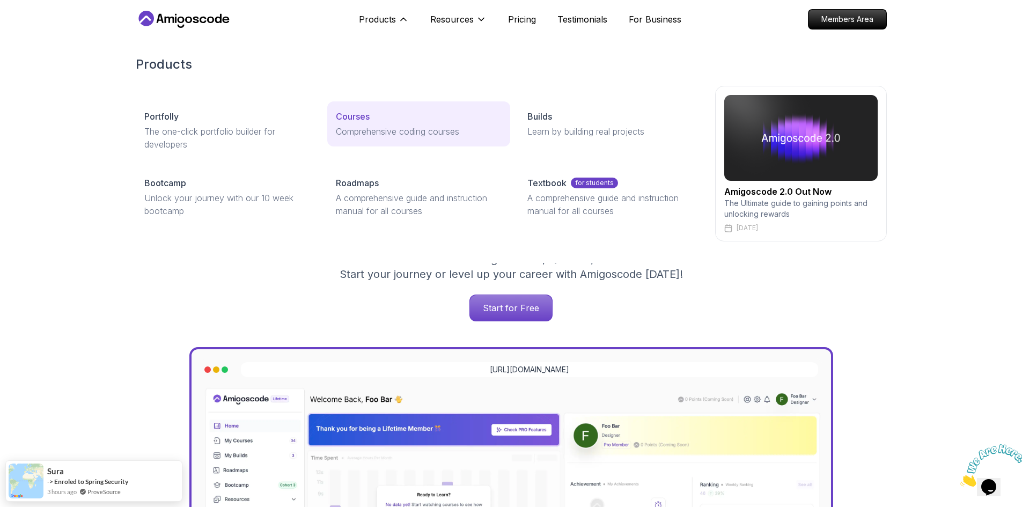
click at [368, 127] on p "Comprehensive coding courses" at bounding box center [419, 131] width 166 height 13
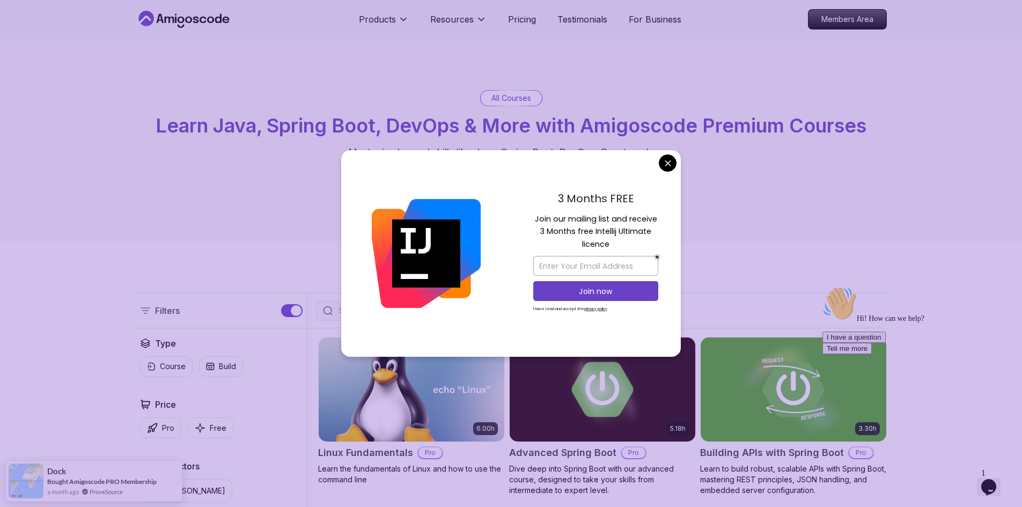
drag, startPoint x: 656, startPoint y: 175, endPoint x: 666, endPoint y: 163, distance: 15.6
click at [657, 175] on div "3 Months FREE Join our mailing list and receive 3 Months free Intellij Ultimate…" at bounding box center [596, 253] width 170 height 207
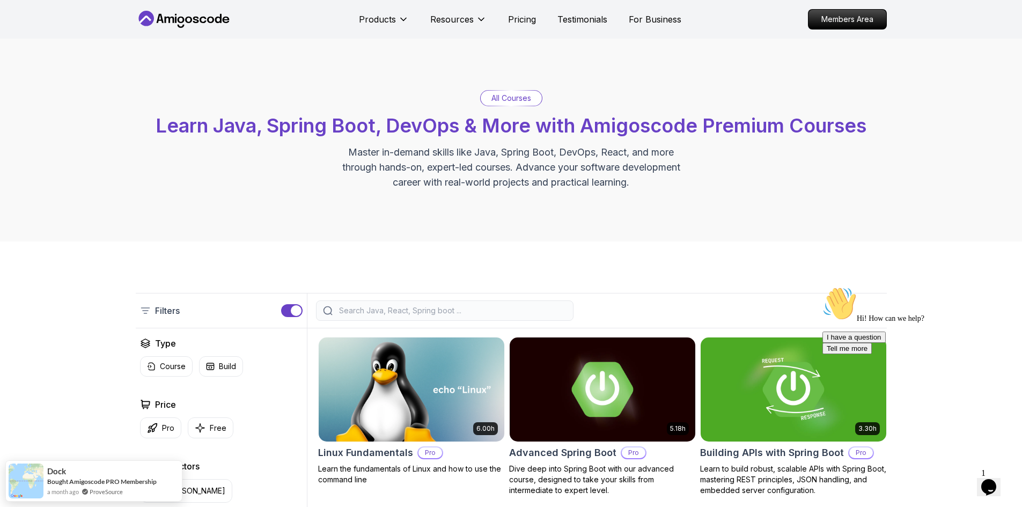
click at [441, 308] on input "search" at bounding box center [452, 310] width 230 height 11
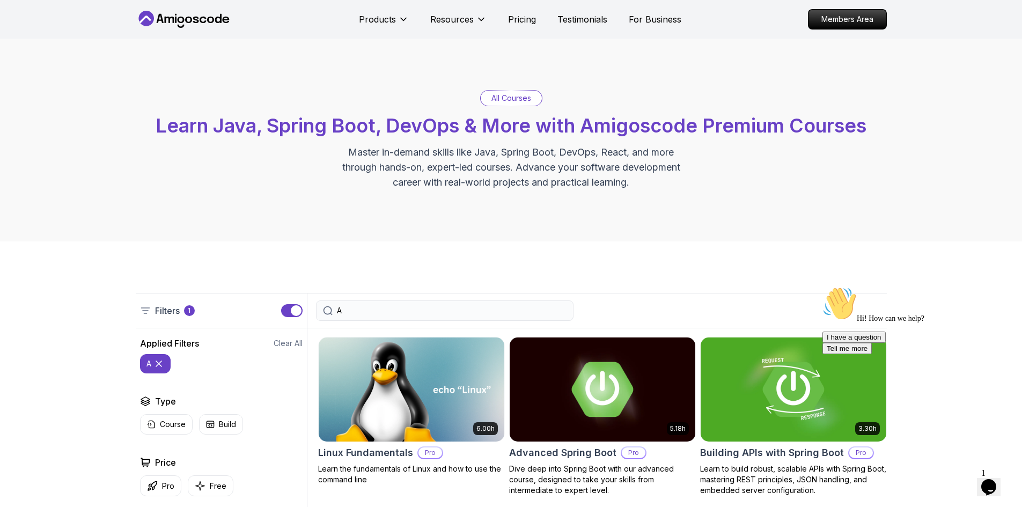
type input "AI"
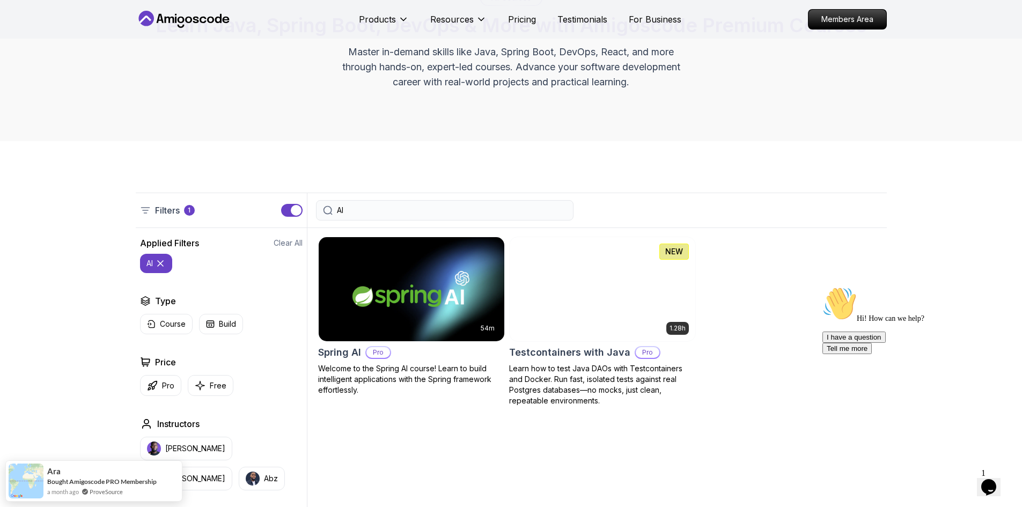
scroll to position [161, 0]
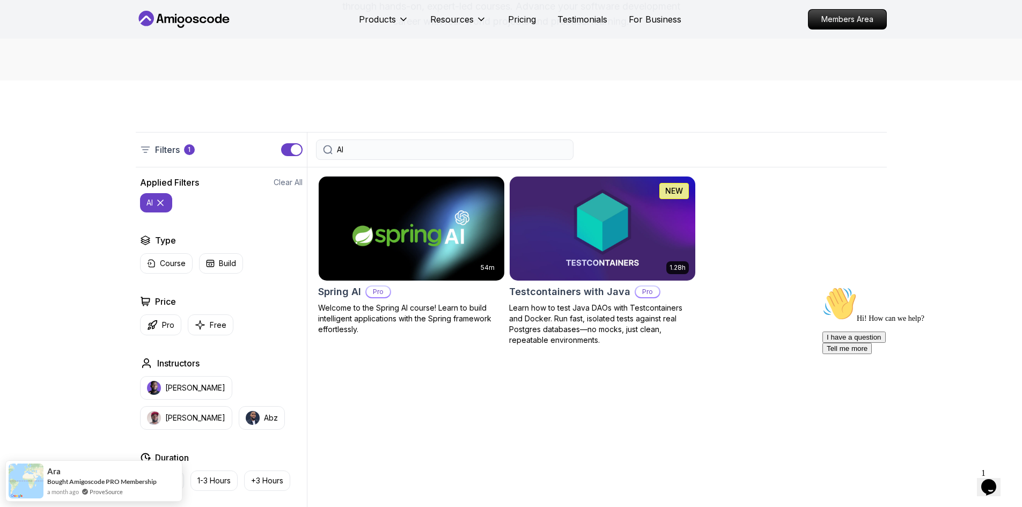
drag, startPoint x: 410, startPoint y: 150, endPoint x: 267, endPoint y: 127, distance: 145.0
click at [276, 130] on div "Filters 1 AI Filters 1 Applied Filters Clear All AI Type Course Build Price Pro…" at bounding box center [511, 385] width 1022 height 611
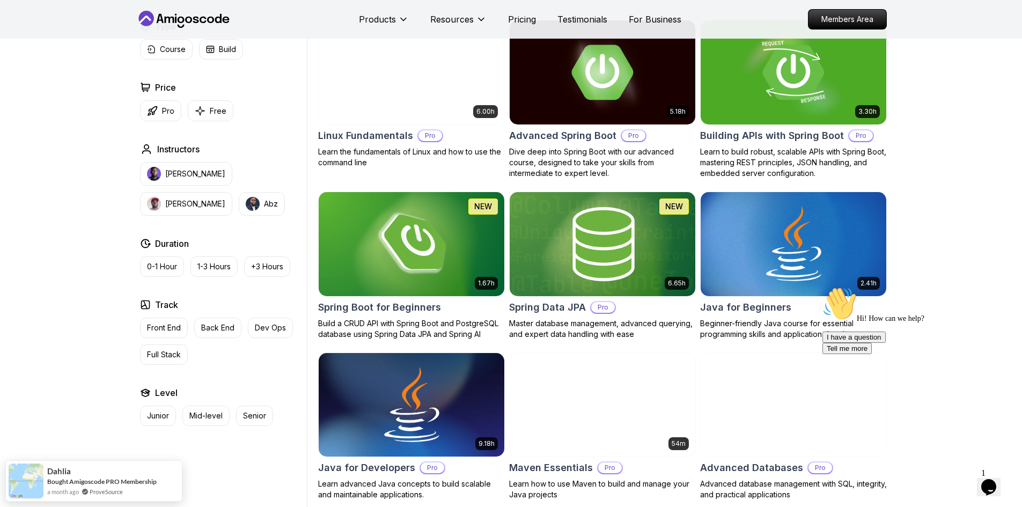
scroll to position [54, 0]
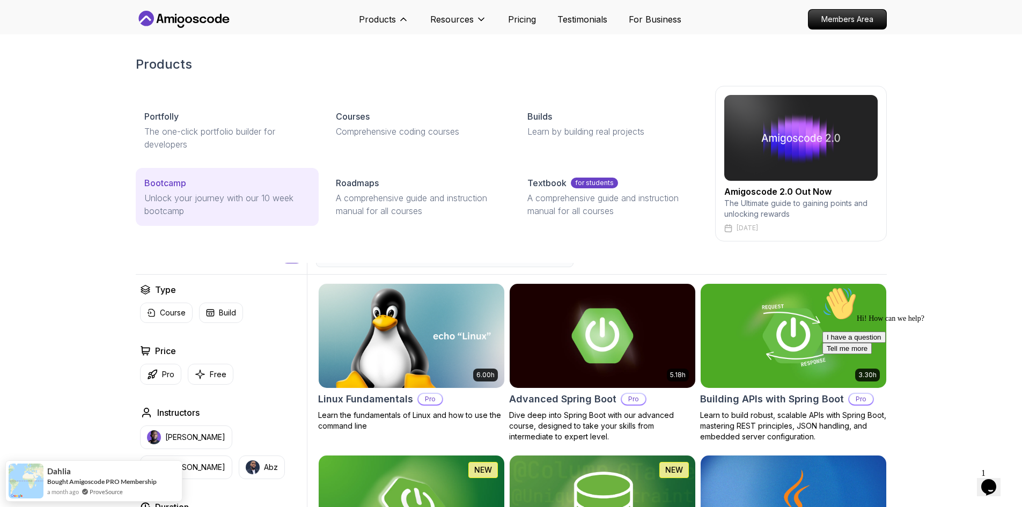
click at [253, 192] on p "Unlock your journey with our 10 week bootcamp" at bounding box center [227, 204] width 166 height 26
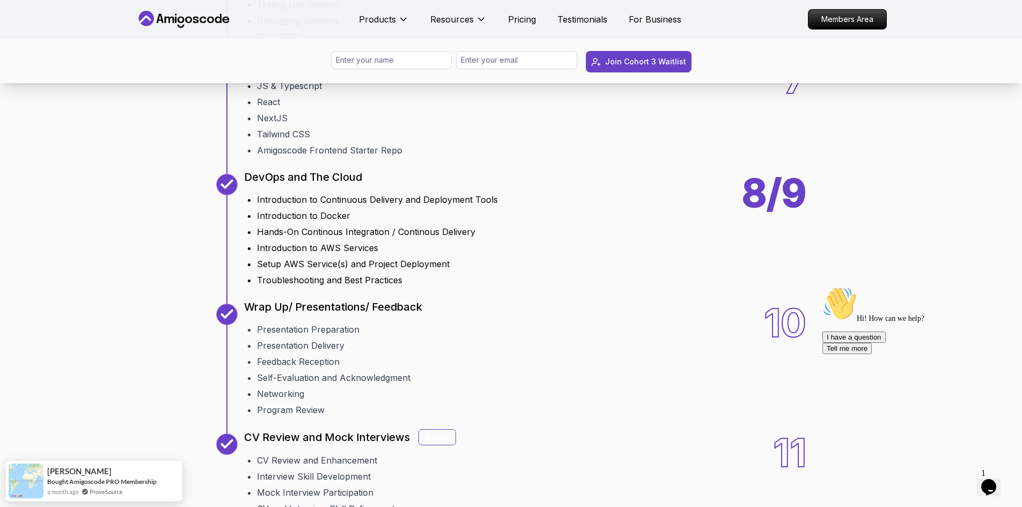
scroll to position [1502, 0]
